Goal: Communication & Community: Ask a question

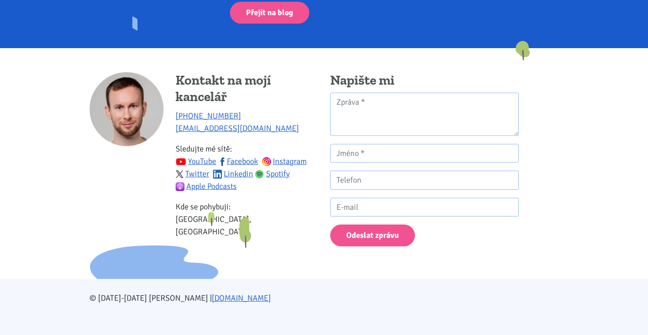
scroll to position [1312, 0]
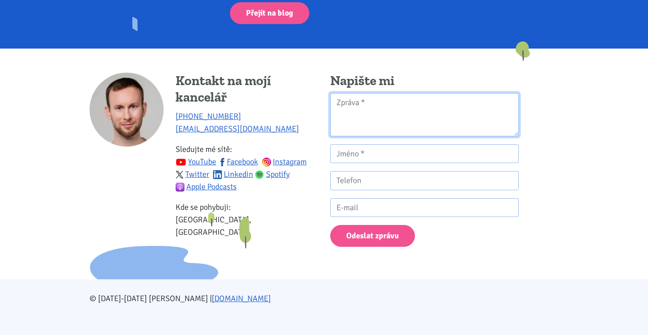
click at [351, 97] on textarea "Kontaktní formulář" at bounding box center [424, 114] width 188 height 43
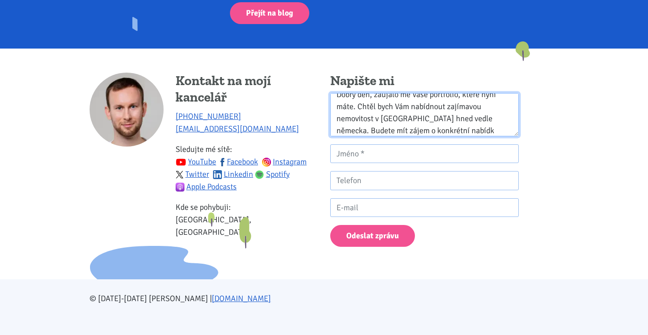
scroll to position [20, 0]
type textarea "Dobrý den, zaujalo mě Vaše portfolio, které nyní máte. Chtěl bych Vám nabídnout…"
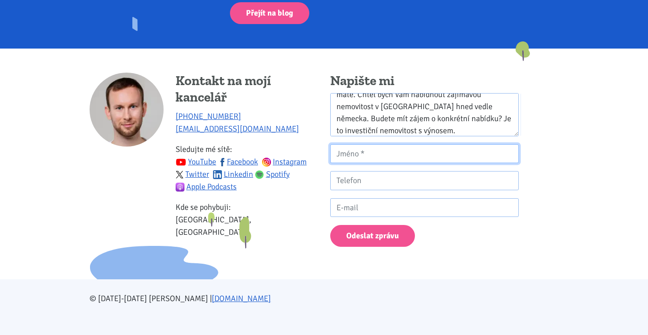
click at [379, 148] on input "Kontaktní formulář" at bounding box center [424, 153] width 188 height 19
type input "Jaromír Tichý"
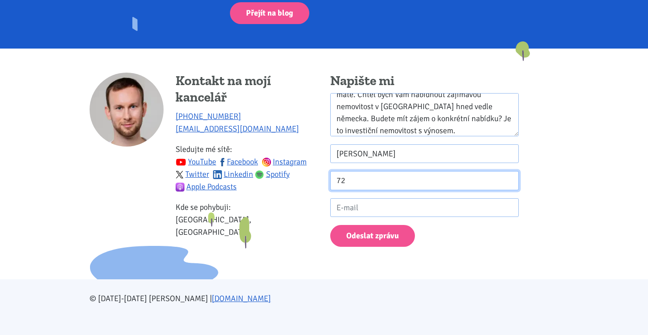
type input "728"
type input "728112616"
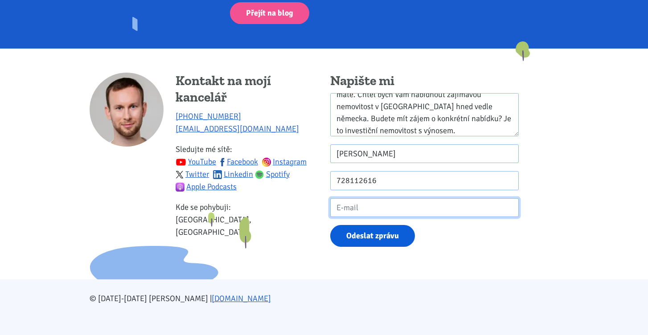
type input "tichy.jaromir@gmail.com"
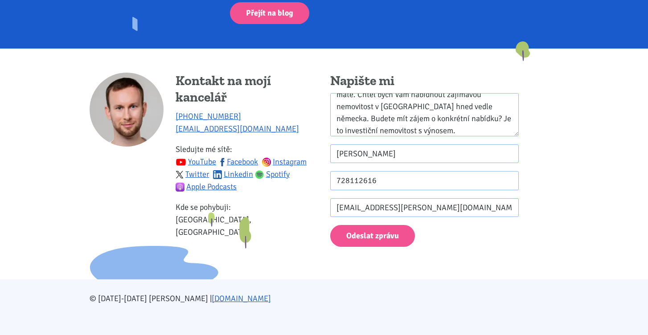
click at [425, 232] on p "Odeslat zprávu" at bounding box center [424, 236] width 188 height 22
click at [377, 232] on button "Odeslat zprávu" at bounding box center [372, 236] width 85 height 22
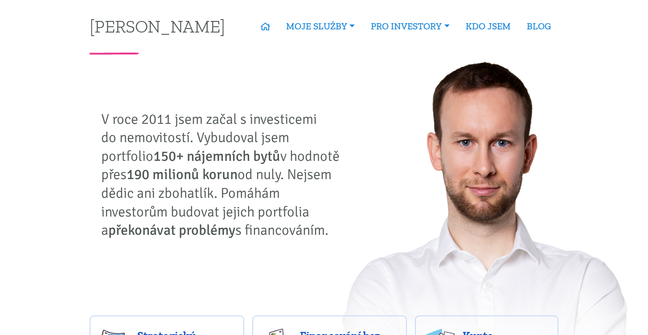
scroll to position [0, 0]
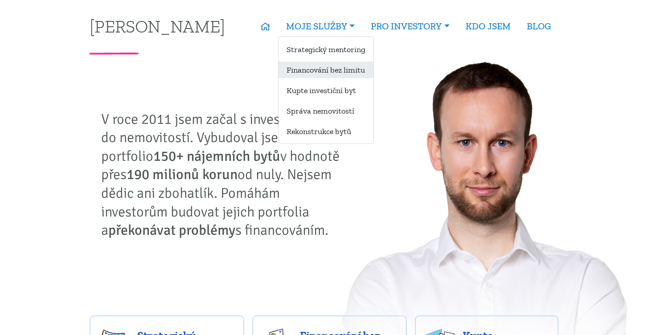
click at [317, 66] on link "Financování bez limitu" at bounding box center [325, 69] width 95 height 16
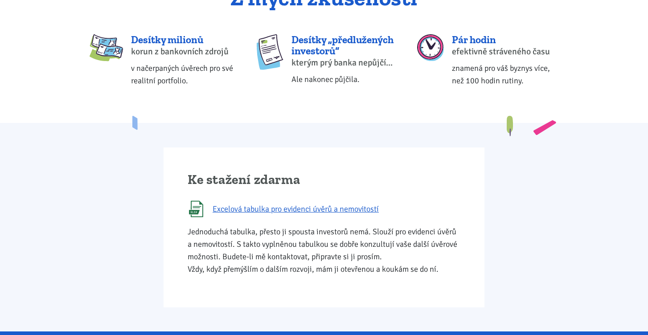
scroll to position [407, 0]
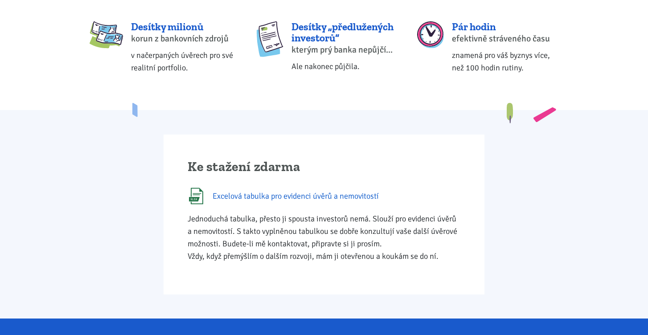
click at [224, 194] on span "Excelová tabulka pro evidenci úvěrů a nemovitostí" at bounding box center [295, 196] width 166 height 12
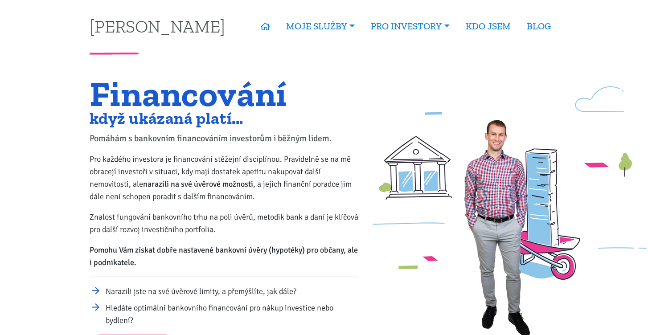
scroll to position [0, 0]
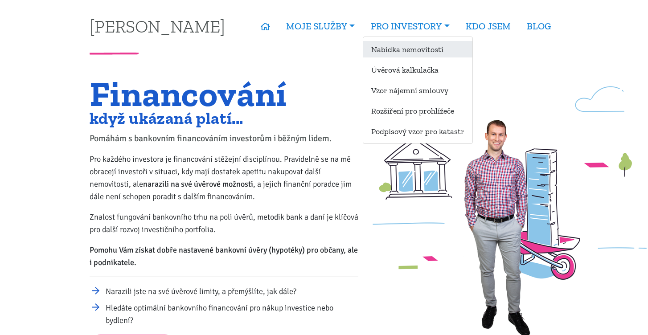
click at [424, 51] on link "Nabídka nemovitostí" at bounding box center [417, 49] width 109 height 16
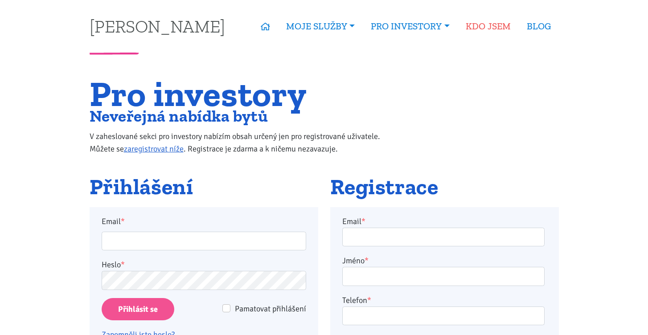
click at [488, 24] on link "KDO JSEM" at bounding box center [487, 26] width 61 height 20
